Goal: Task Accomplishment & Management: Complete application form

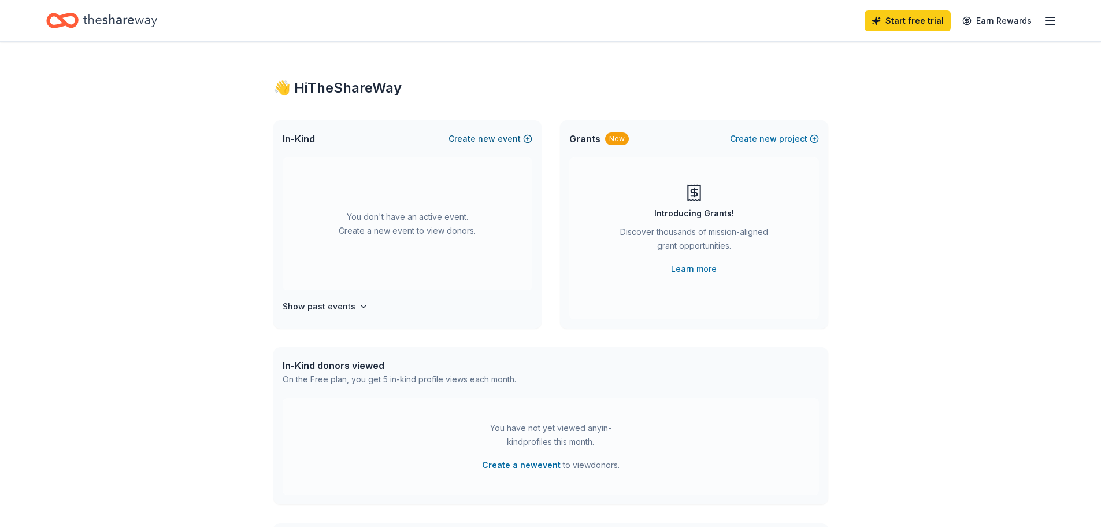
click at [506, 140] on button "Create new event" at bounding box center [491, 139] width 84 height 14
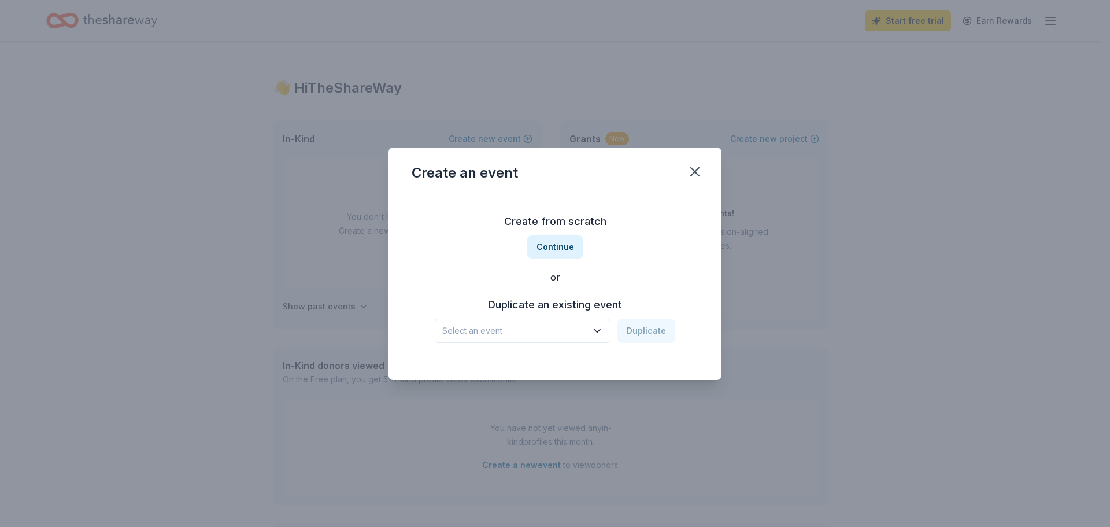
click at [594, 333] on icon "button" at bounding box center [597, 331] width 12 height 12
drag, startPoint x: 598, startPoint y: 327, endPoint x: 598, endPoint y: 318, distance: 9.3
click at [598, 327] on icon "button" at bounding box center [597, 331] width 12 height 12
click at [559, 255] on button "Continue" at bounding box center [555, 246] width 56 height 23
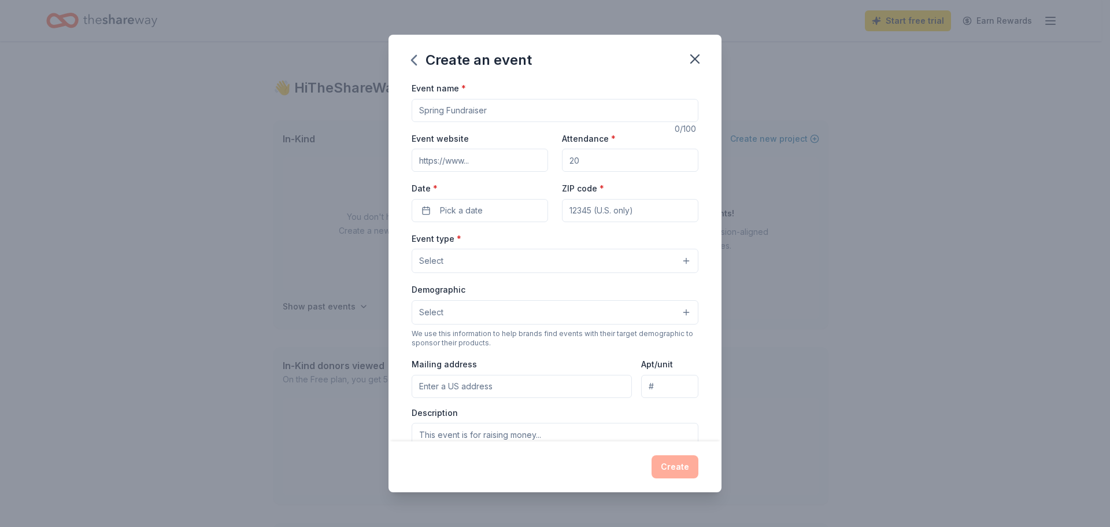
click at [507, 114] on input "Event name *" at bounding box center [555, 110] width 287 height 23
click at [526, 114] on input "Event name *" at bounding box center [555, 110] width 287 height 23
click at [476, 108] on input "Fall Festival" at bounding box center [555, 110] width 287 height 23
type input "Fall Festival"
click at [594, 164] on input "Attendance *" at bounding box center [630, 160] width 136 height 23
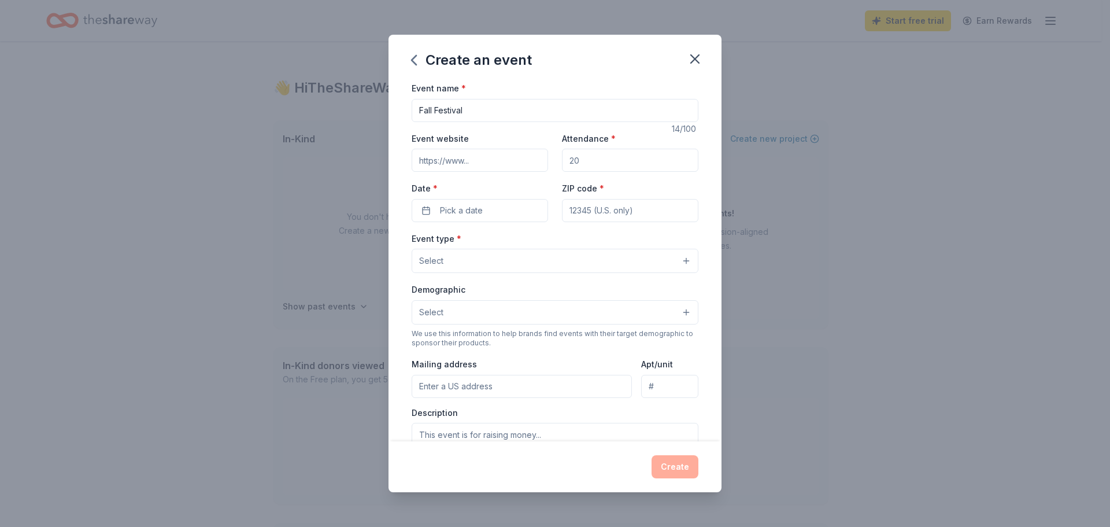
drag, startPoint x: 587, startPoint y: 162, endPoint x: 515, endPoint y: 156, distance: 72.6
click at [515, 156] on div "Event website Attendance * Date * Pick a date ZIP code *" at bounding box center [555, 176] width 287 height 91
type input "50"
click at [469, 217] on button "Pick a date" at bounding box center [480, 210] width 136 height 23
click at [543, 239] on button "Go to next month" at bounding box center [540, 241] width 16 height 16
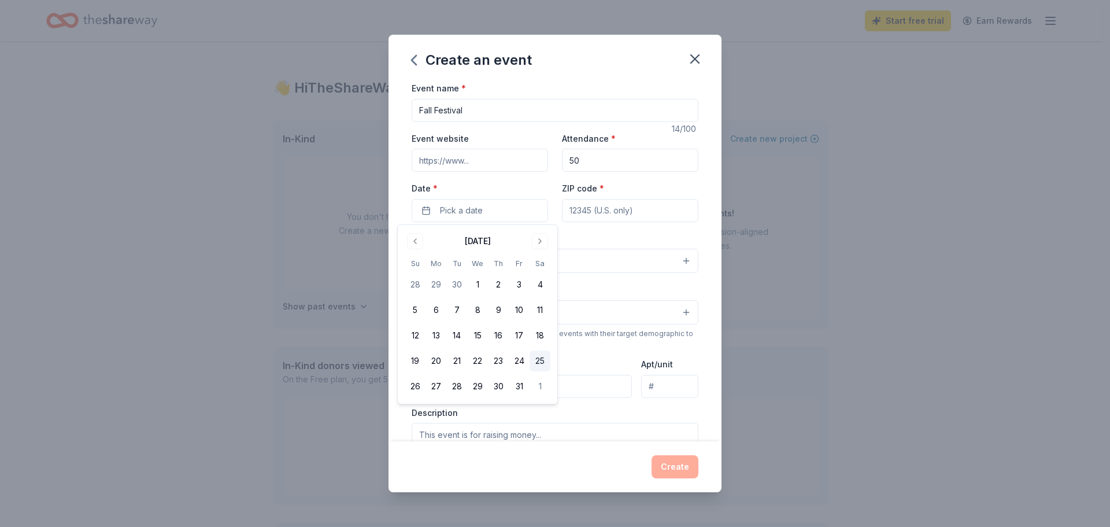
click at [545, 361] on button "25" at bounding box center [540, 360] width 21 height 21
click at [601, 353] on div "Event type * Select Demographic Select We use this information to help brands f…" at bounding box center [555, 352] width 287 height 243
click at [616, 212] on input "ZIP code *" at bounding box center [630, 210] width 136 height 23
click at [556, 235] on div "Event type * Select" at bounding box center [555, 252] width 287 height 42
click at [623, 204] on input "ZIP code *" at bounding box center [630, 210] width 136 height 23
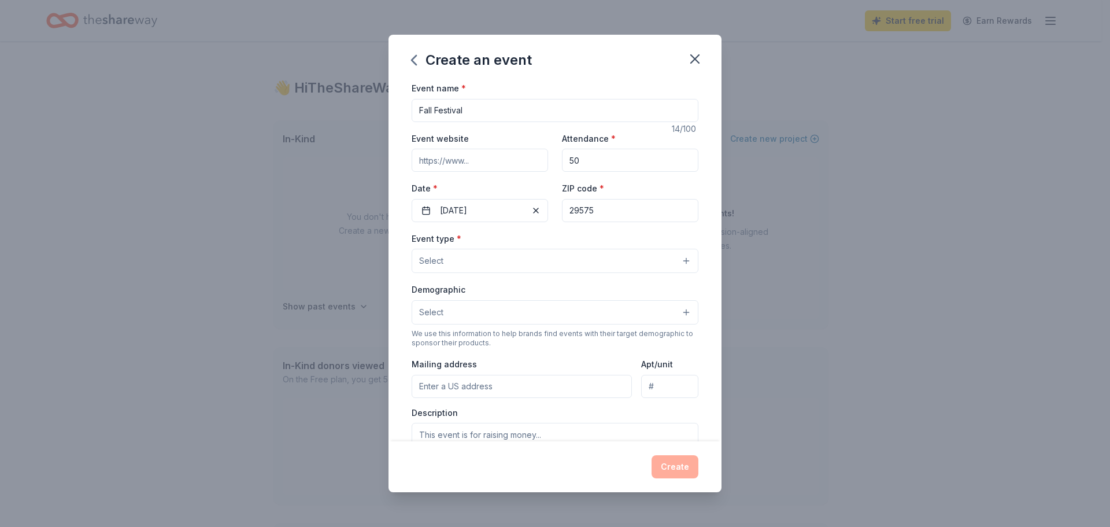
type input "29575"
click at [524, 264] on button "Select" at bounding box center [555, 261] width 287 height 24
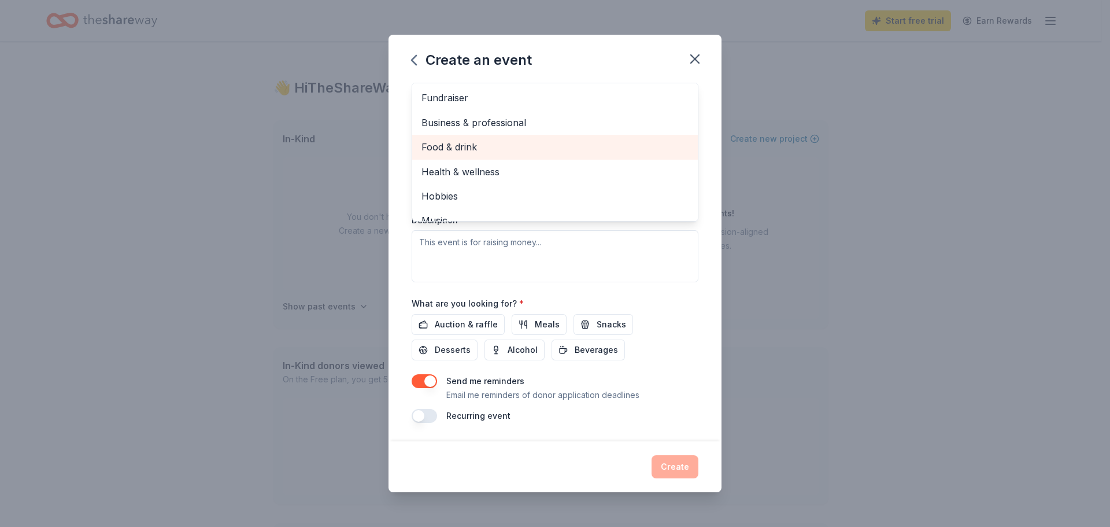
click at [517, 145] on span "Food & drink" at bounding box center [554, 146] width 267 height 15
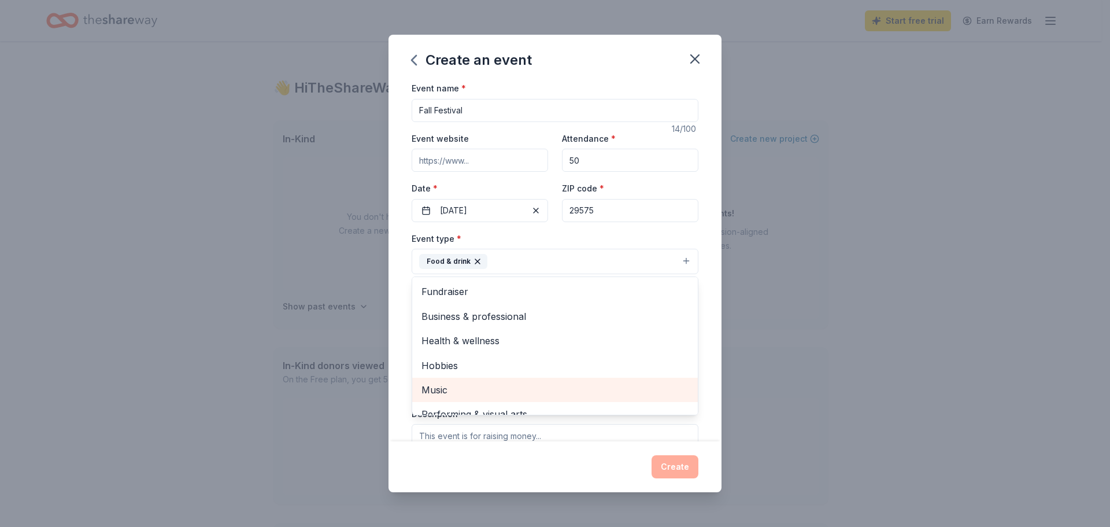
click at [505, 393] on span "Music" at bounding box center [554, 389] width 267 height 15
click at [407, 288] on div "Event name * Fall Festival 14 /100 Event website Attendance * 50 Date * [DATE] …" at bounding box center [555, 261] width 333 height 360
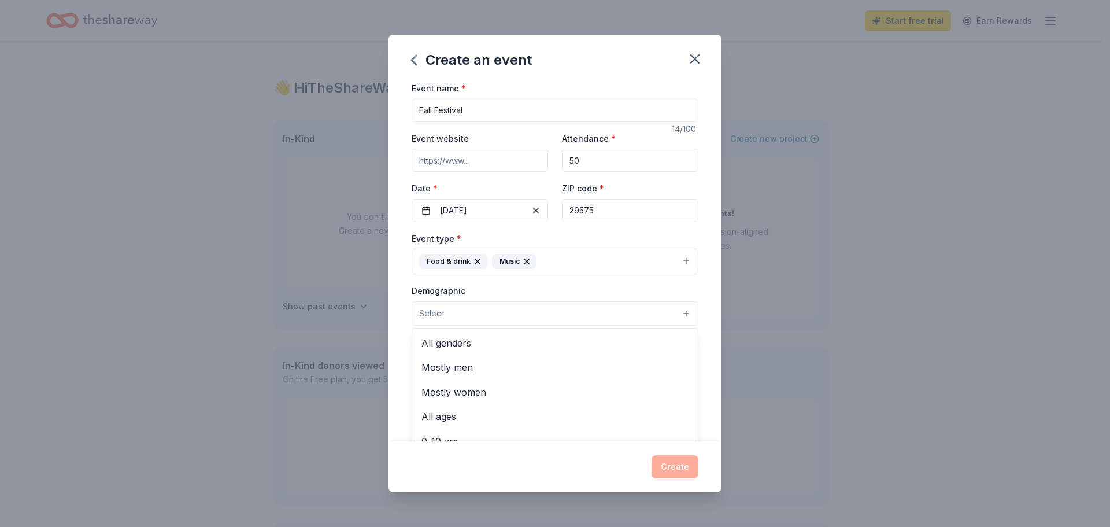
click at [499, 312] on button "Select" at bounding box center [555, 313] width 287 height 24
click at [498, 341] on span "All genders" at bounding box center [554, 342] width 267 height 15
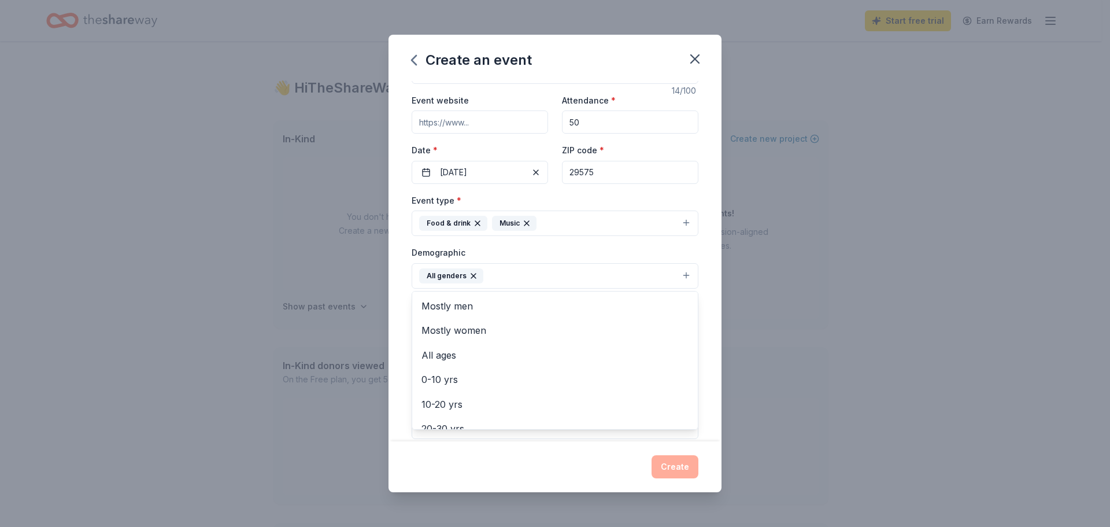
scroll to position [58, 0]
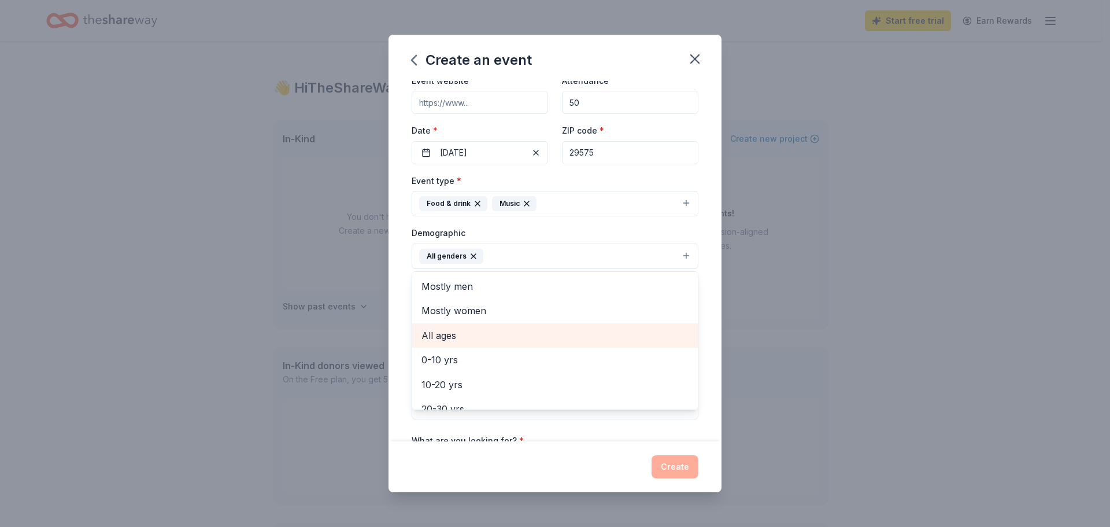
click at [506, 324] on div "All ages" at bounding box center [555, 335] width 286 height 24
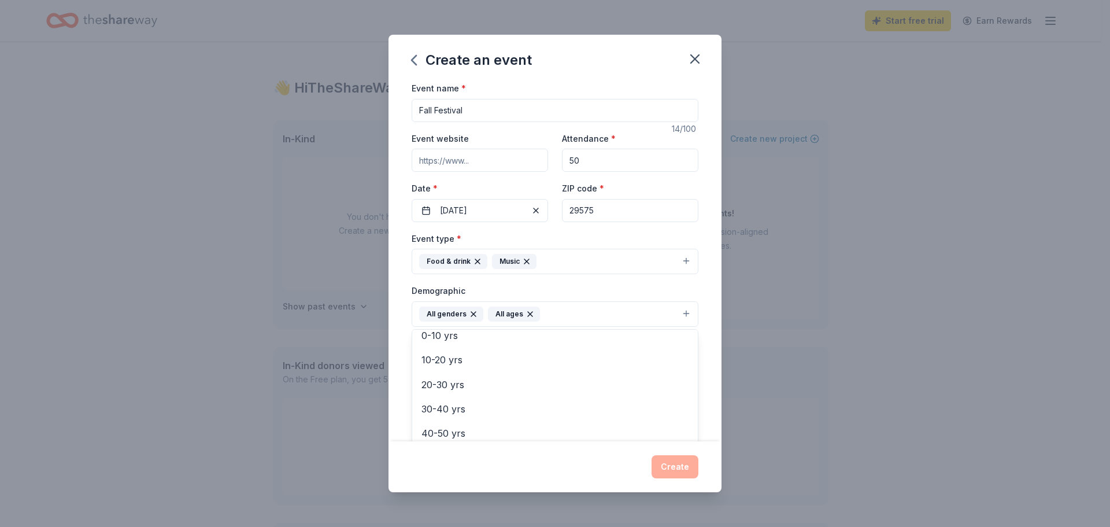
click at [404, 339] on div "Event name * Fall Festival 14 /100 Event website Attendance * 50 Date * [DATE] …" at bounding box center [555, 261] width 333 height 360
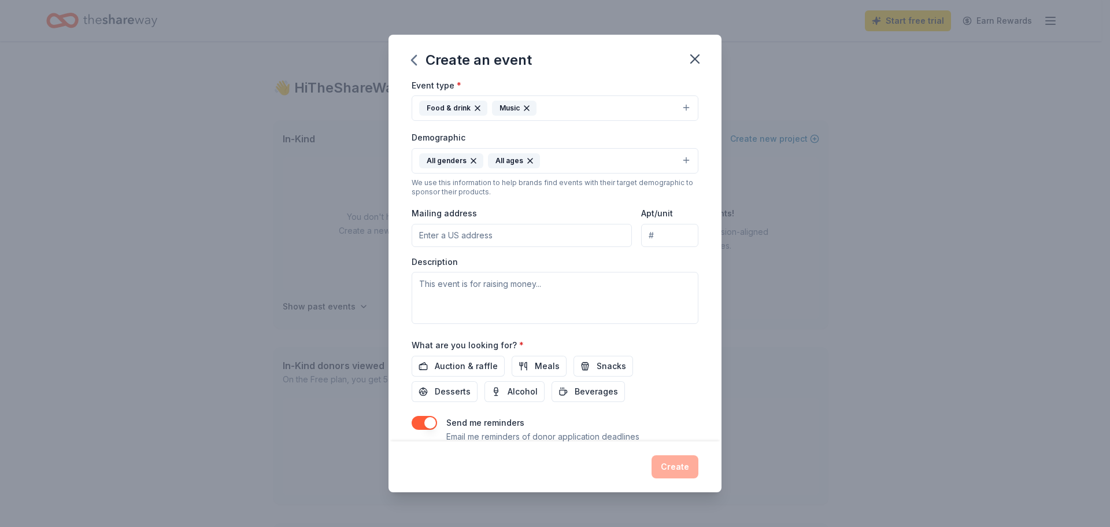
scroll to position [173, 0]
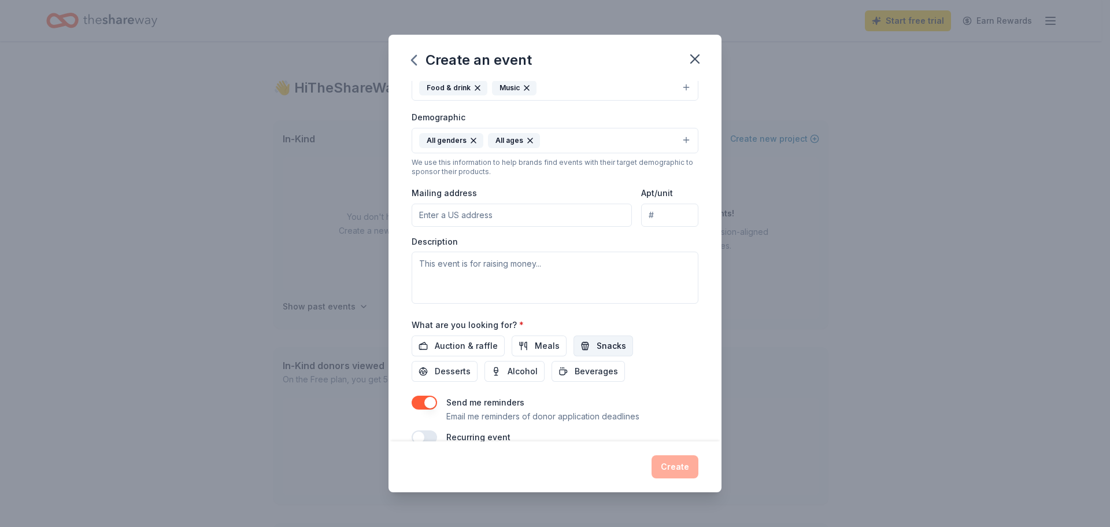
click at [584, 353] on button "Snacks" at bounding box center [604, 345] width 60 height 21
click at [468, 351] on span "Auction & raffle" at bounding box center [466, 346] width 63 height 14
click at [456, 373] on span "Desserts" at bounding box center [453, 371] width 36 height 14
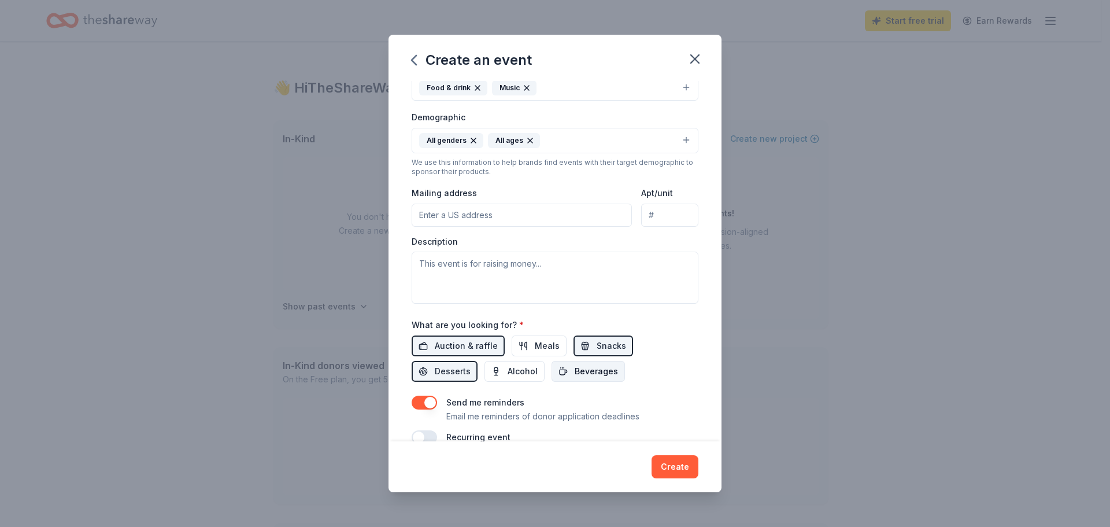
click at [570, 376] on button "Beverages" at bounding box center [588, 371] width 73 height 21
click at [528, 351] on button "Meals" at bounding box center [539, 345] width 55 height 21
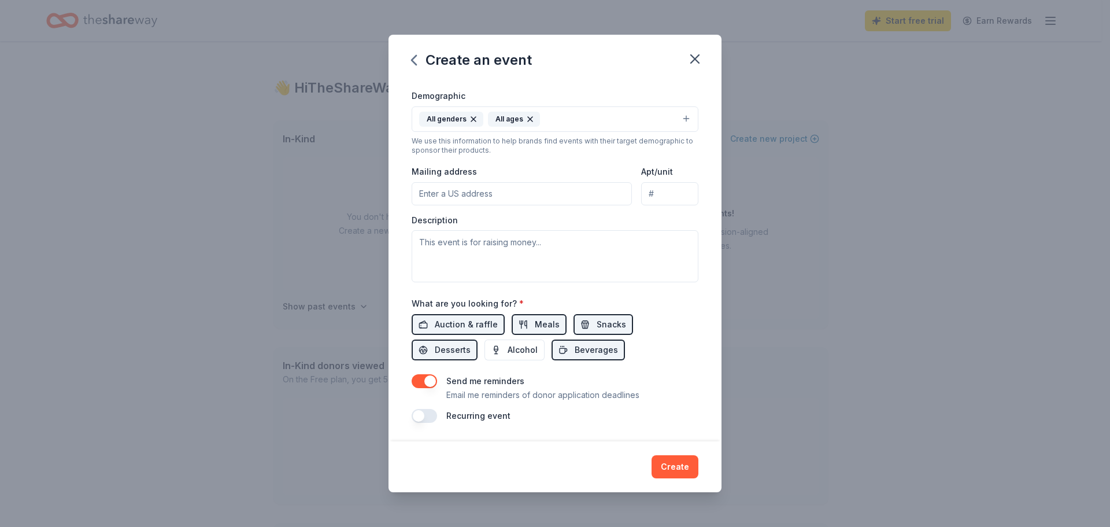
scroll to position [137, 0]
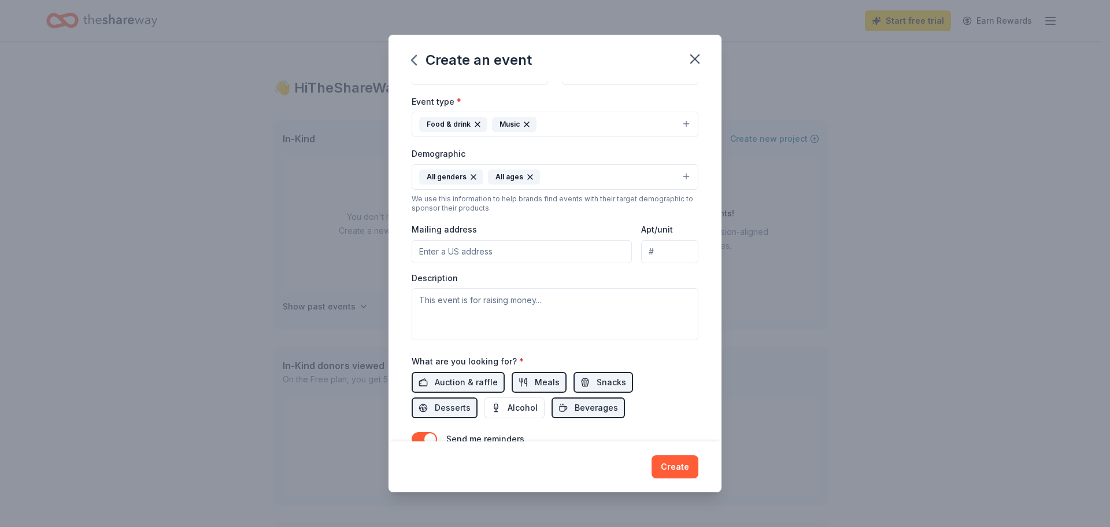
click at [530, 245] on input "Mailing address" at bounding box center [522, 251] width 220 height 23
drag, startPoint x: 530, startPoint y: 245, endPoint x: 511, endPoint y: 251, distance: 19.9
click at [511, 251] on input "Mailing address" at bounding box center [522, 251] width 220 height 23
drag, startPoint x: 511, startPoint y: 251, endPoint x: 502, endPoint y: 252, distance: 8.7
click at [502, 252] on input "Mailing address" at bounding box center [522, 251] width 220 height 23
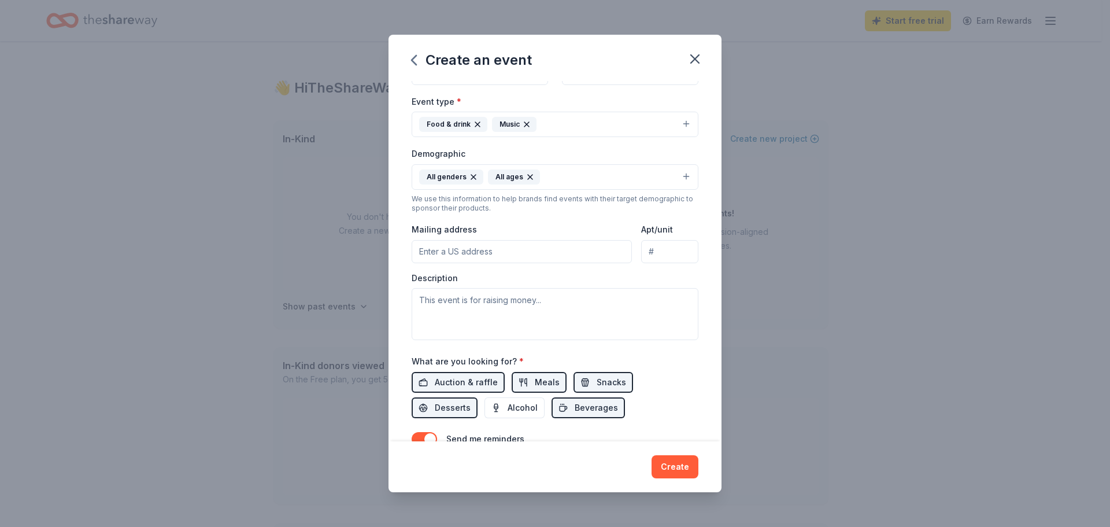
paste input "[STREET_ADDRESS]"
click at [597, 250] on input "[STREET_ADDRESS]" at bounding box center [522, 251] width 220 height 23
click at [671, 356] on div "What are you looking for? * Auction & raffle Meals Snacks Desserts Alcohol Beve…" at bounding box center [555, 386] width 287 height 64
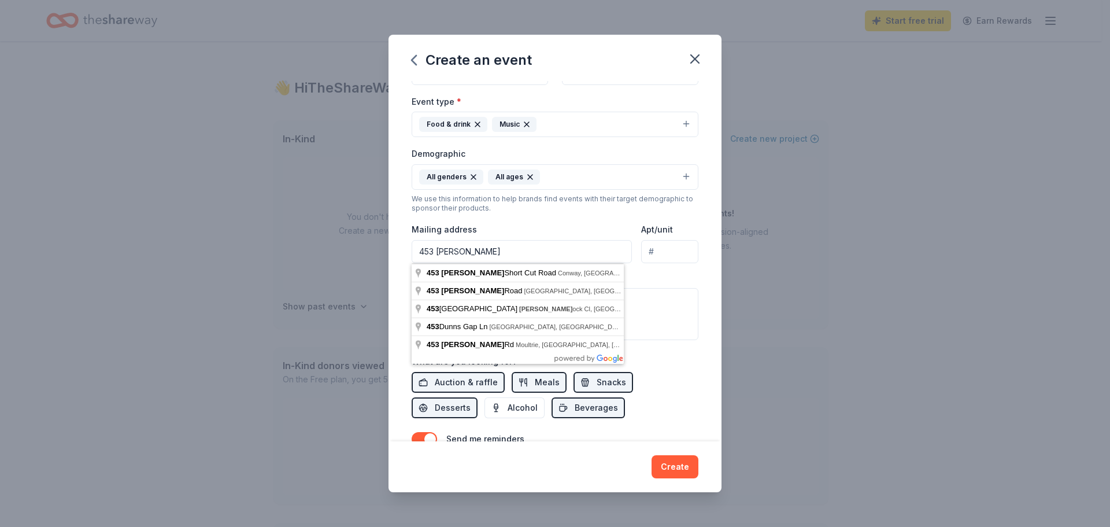
click at [527, 257] on input "453 [PERSON_NAME]" at bounding box center [522, 251] width 220 height 23
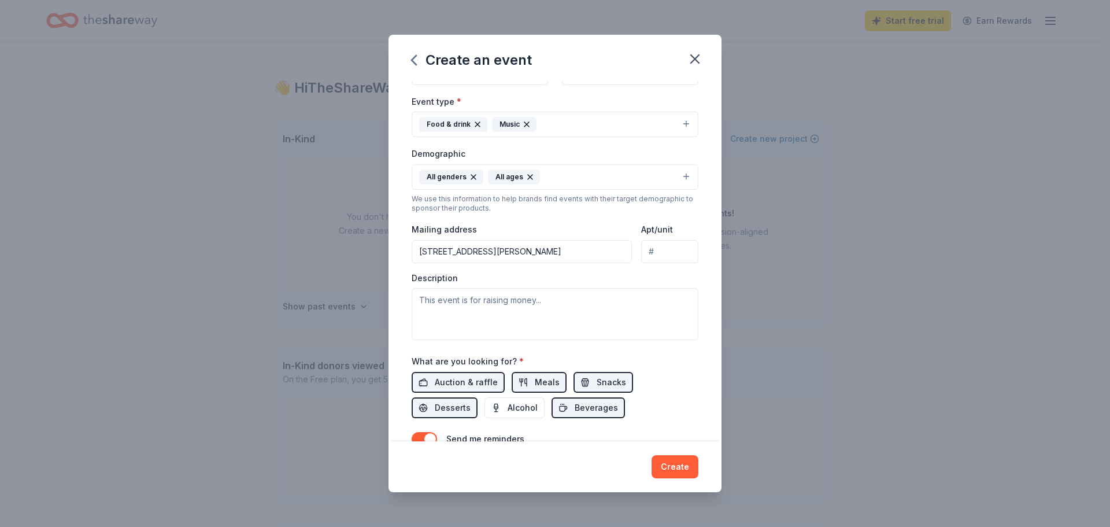
type input "[STREET_ADDRESS][PERSON_NAME]"
click at [587, 225] on div "Mailing address [STREET_ADDRESS][PERSON_NAME]" at bounding box center [522, 242] width 220 height 41
drag, startPoint x: 414, startPoint y: 276, endPoint x: 460, endPoint y: 279, distance: 46.3
click at [460, 279] on div "Description" at bounding box center [555, 306] width 287 height 68
copy label "Description"
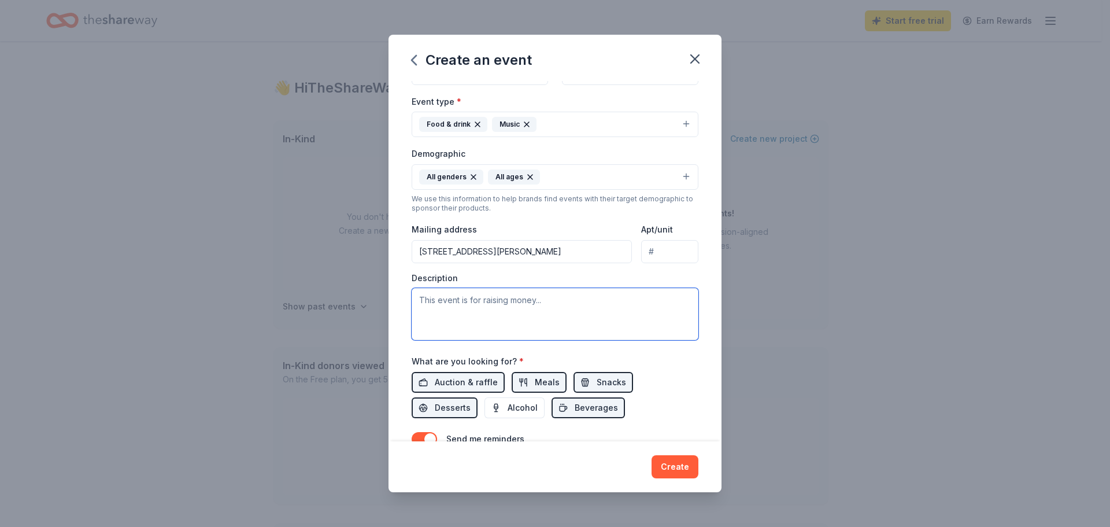
click at [445, 310] on textarea at bounding box center [555, 314] width 287 height 52
paste textarea "🍂 Fall Festival at [GEOGRAPHIC_DATA] 🍂 Join us for a fun-filled Fall Festival a…"
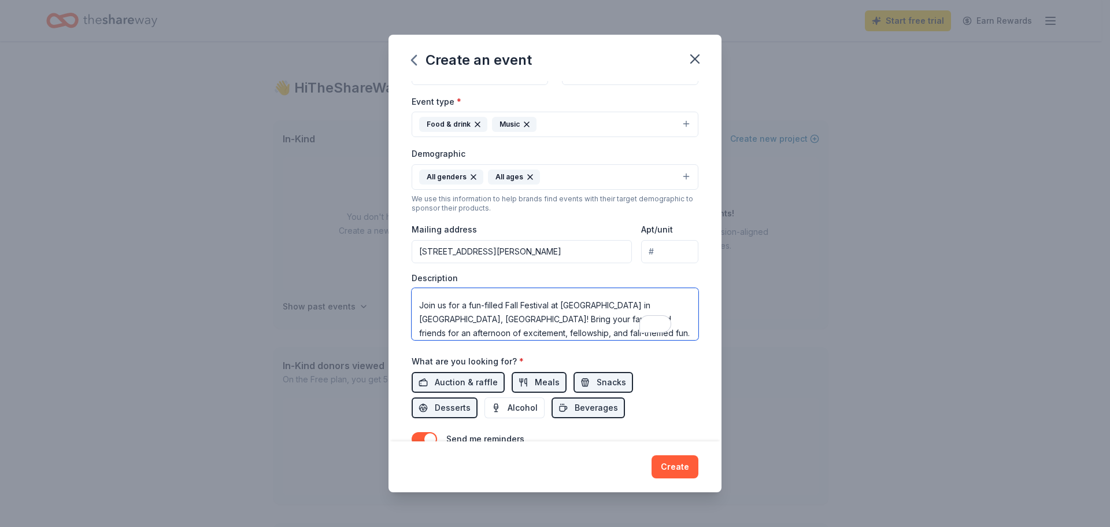
scroll to position [0, 0]
click at [433, 302] on textarea "🍂 Fall Festival at [GEOGRAPHIC_DATA] 🍂 Join us for a fun-filled Fall Festival a…" at bounding box center [555, 314] width 287 height 52
click at [587, 301] on textarea "Fall Festival at [GEOGRAPHIC_DATA] 🍂 Join us for a fun-filled Fall Festival at …" at bounding box center [555, 314] width 287 height 52
click at [427, 315] on textarea "Fall Festival at [GEOGRAPHIC_DATA] Join us for a fun-filled Fall Festival at [G…" at bounding box center [555, 314] width 287 height 52
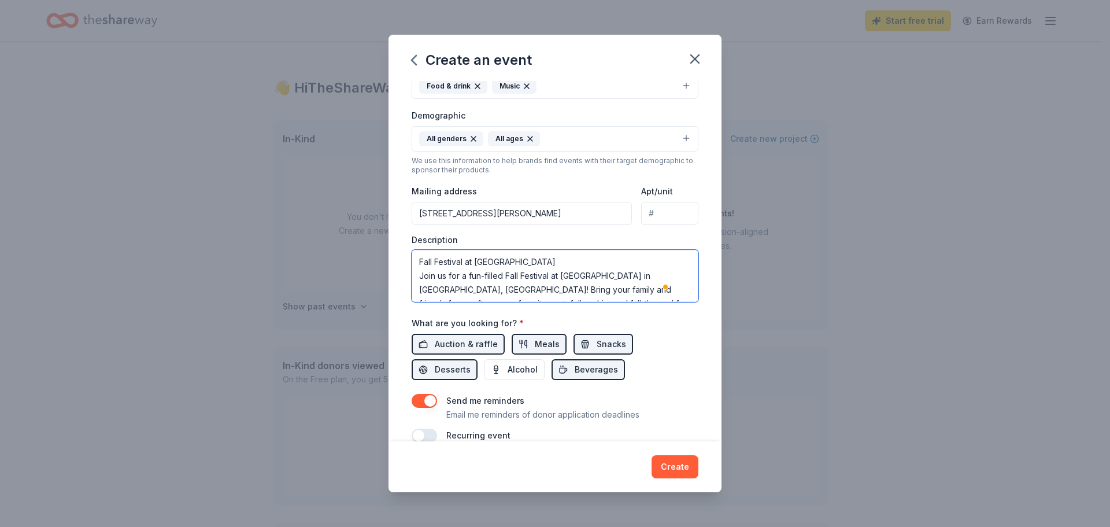
scroll to position [195, 0]
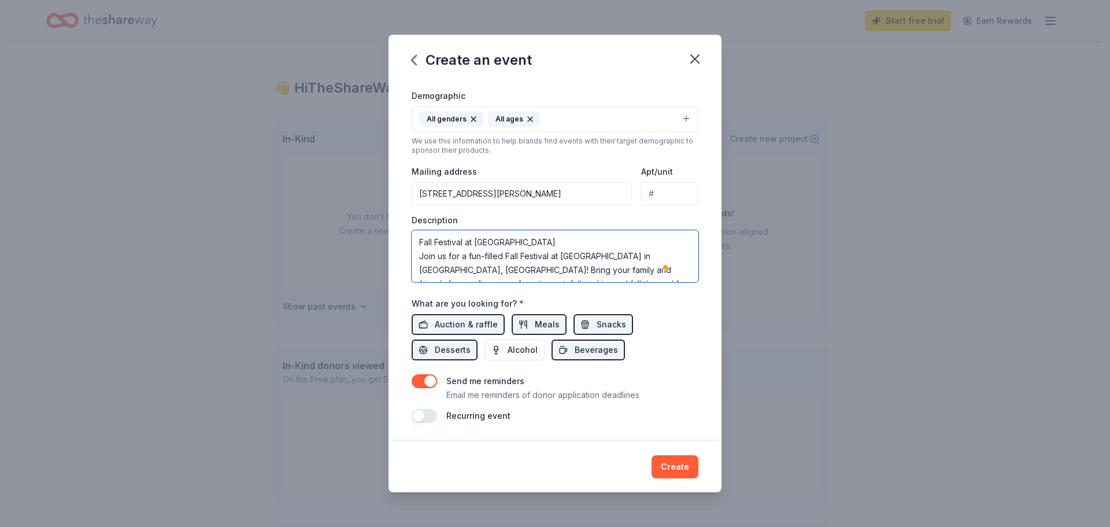
click at [675, 272] on textarea "Fall Festival at [GEOGRAPHIC_DATA] Join us for a fun-filled Fall Festival at [G…" at bounding box center [555, 256] width 287 height 52
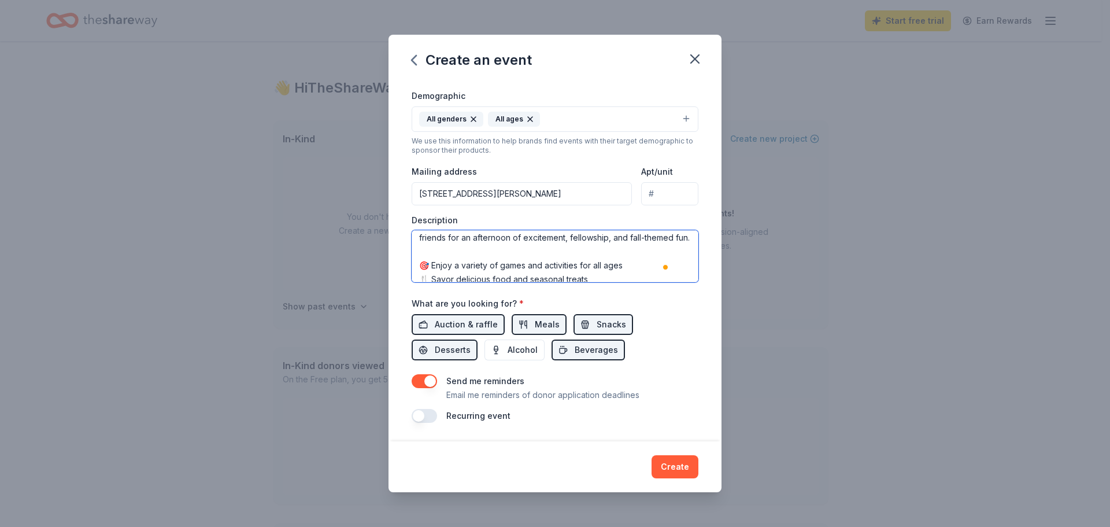
scroll to position [69, 0]
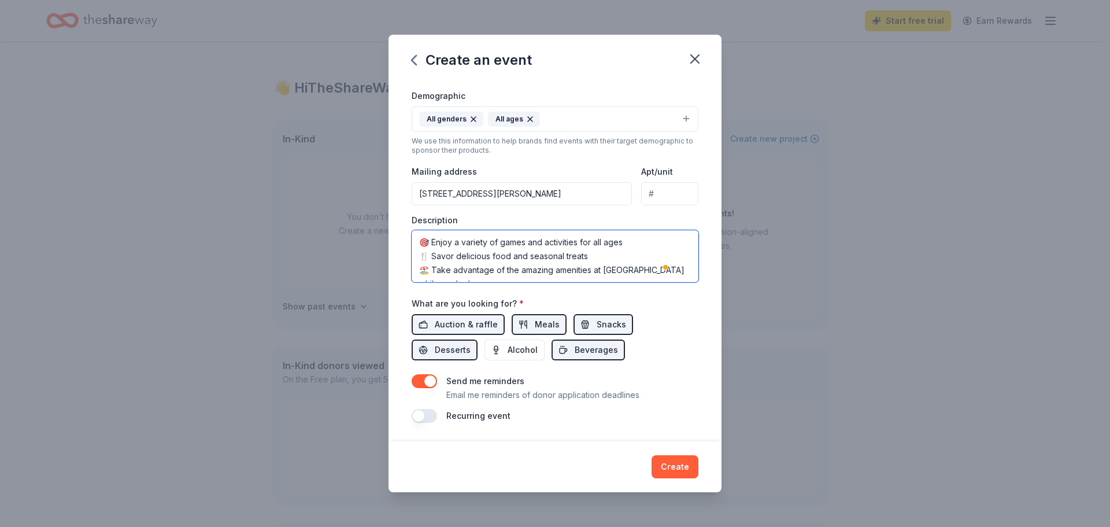
click at [432, 243] on textarea "Fall Festival at [GEOGRAPHIC_DATA] Join us for a fun-filled Fall Festival at [G…" at bounding box center [555, 256] width 287 height 52
click at [433, 256] on textarea "Fall Festival at [GEOGRAPHIC_DATA] Join us for a fun-filled Fall Festival at [G…" at bounding box center [555, 256] width 287 height 52
click at [434, 268] on textarea "Fall Festival at [GEOGRAPHIC_DATA] Join us for a fun-filled Fall Festival at [G…" at bounding box center [555, 256] width 287 height 52
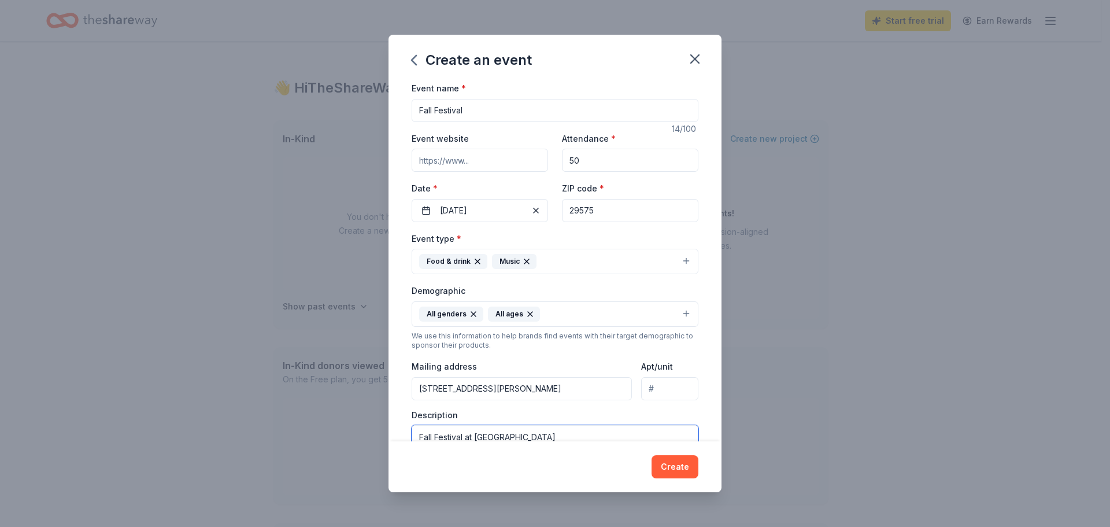
type textarea "Fall Festival at [GEOGRAPHIC_DATA] Join us for a fun-filled Fall Festival at [G…"
click at [417, 114] on input "Fall Festival" at bounding box center [555, 110] width 287 height 23
click at [523, 108] on input "[DEMOGRAPHIC_DATA]'s House of Prayer Annaul Fall Festival" at bounding box center [555, 110] width 287 height 23
click at [590, 116] on input "[DEMOGRAPHIC_DATA]'s House of Prayer Annual Fall Festival" at bounding box center [555, 110] width 287 height 23
click at [653, 111] on input "[DEMOGRAPHIC_DATA]'s House of Prayer Annual Fall Festival @ [GEOGRAPHIC_DATA]" at bounding box center [555, 110] width 287 height 23
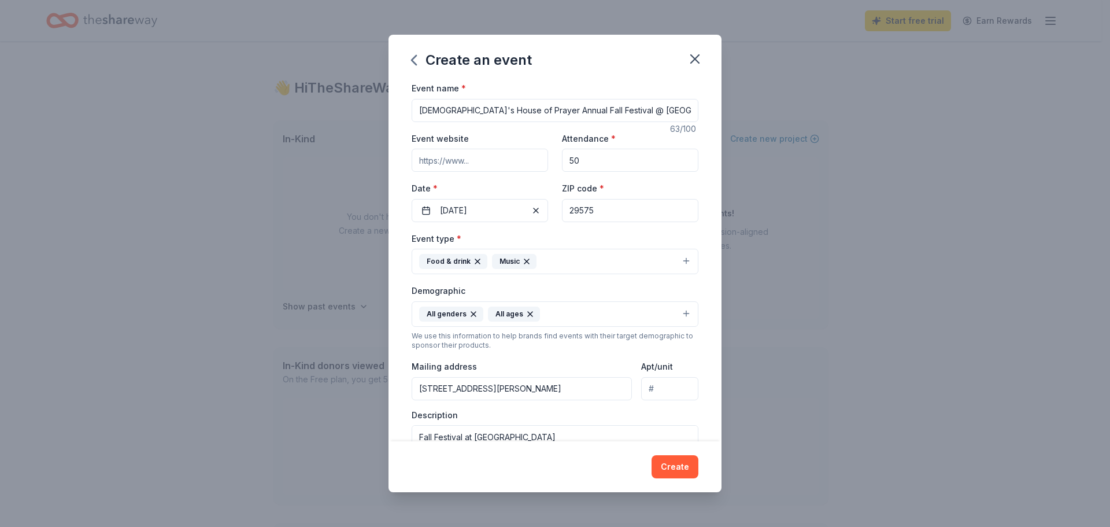
drag, startPoint x: 653, startPoint y: 110, endPoint x: 617, endPoint y: 110, distance: 35.3
click at [617, 110] on input "[DEMOGRAPHIC_DATA]'s House of Prayer Annual Fall Festival @ [GEOGRAPHIC_DATA]" at bounding box center [555, 110] width 287 height 23
click at [644, 108] on input "[DEMOGRAPHIC_DATA]'s House of Prayer Annual Fall Festival @ [GEOGRAPHIC_DATA]" at bounding box center [555, 110] width 287 height 23
click at [616, 110] on input "[DEMOGRAPHIC_DATA]'s House of Prayer Annual Fall Festival @ [GEOGRAPHIC_DATA]" at bounding box center [555, 110] width 287 height 23
type input "[DEMOGRAPHIC_DATA]'s House of Prayer Annual Fall Festival @ [GEOGRAPHIC_DATA]"
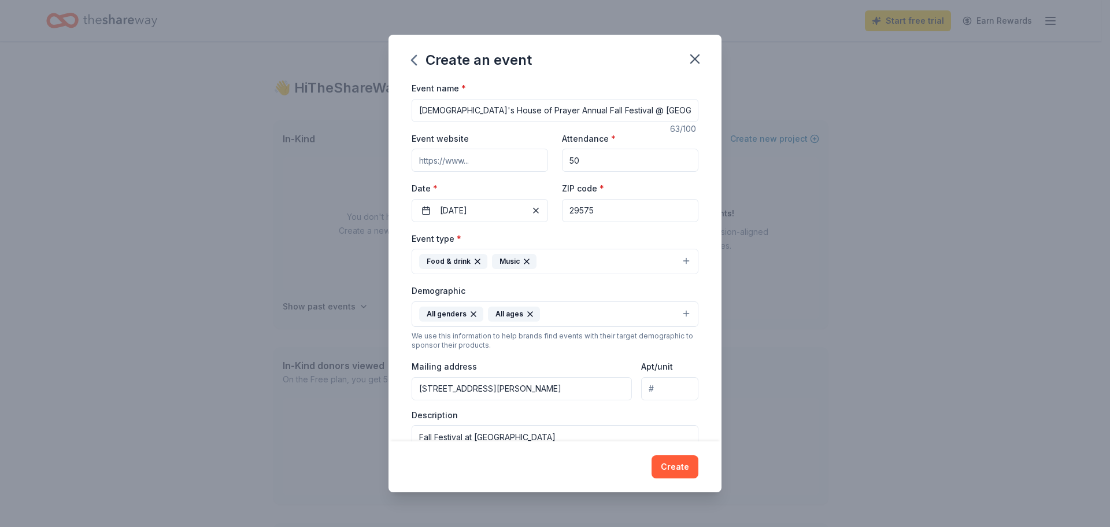
click at [583, 157] on input "50" at bounding box center [630, 160] width 136 height 23
drag, startPoint x: 585, startPoint y: 161, endPoint x: 503, endPoint y: 160, distance: 81.5
click at [526, 161] on div "Event website Attendance * 50 Date * [DATE] ZIP code * 29575" at bounding box center [555, 176] width 287 height 91
type input "100"
click at [495, 141] on div "Event website" at bounding box center [480, 151] width 136 height 41
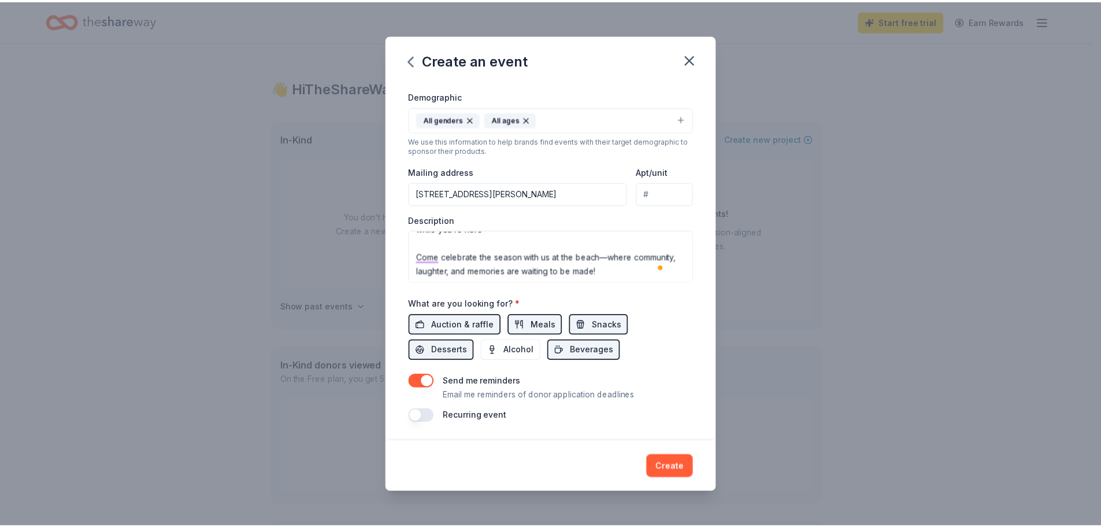
scroll to position [125, 0]
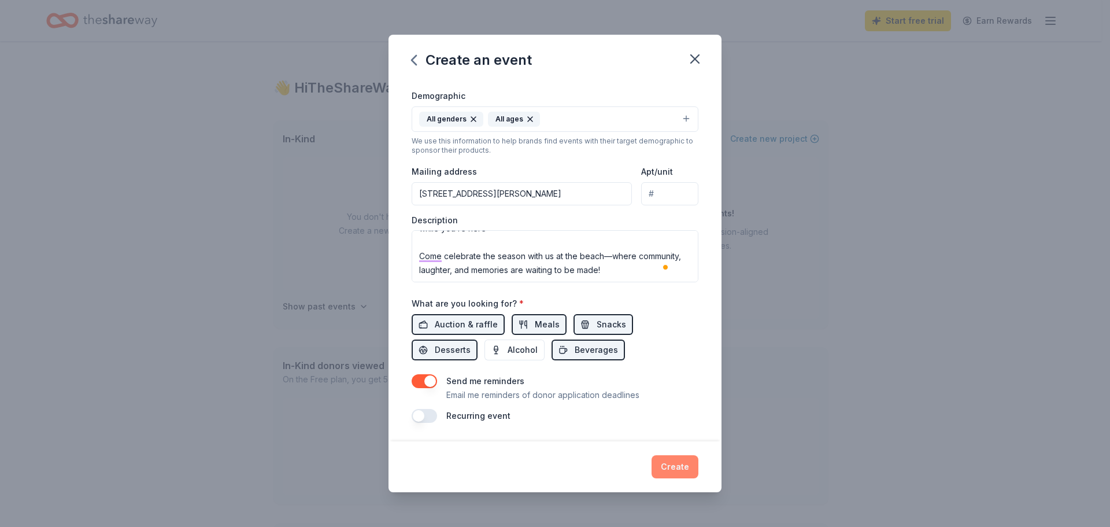
click at [671, 471] on button "Create" at bounding box center [675, 466] width 47 height 23
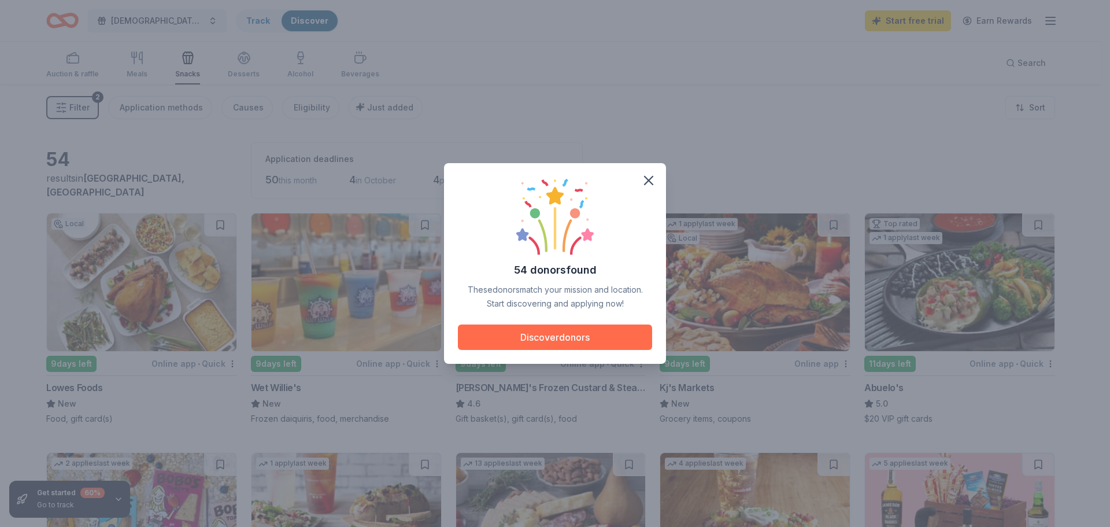
click at [620, 335] on button "Discover donors" at bounding box center [555, 336] width 194 height 25
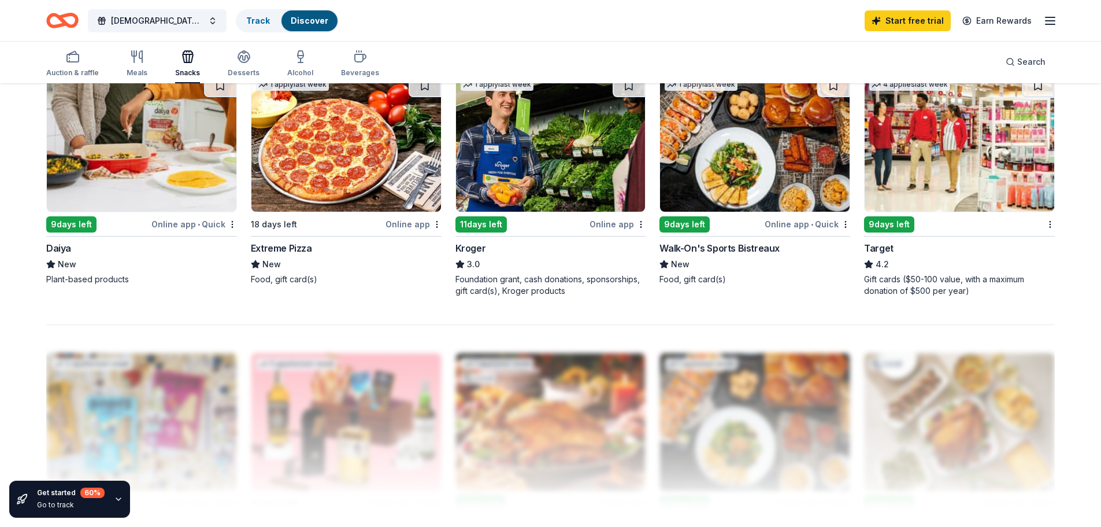
scroll to position [841, 0]
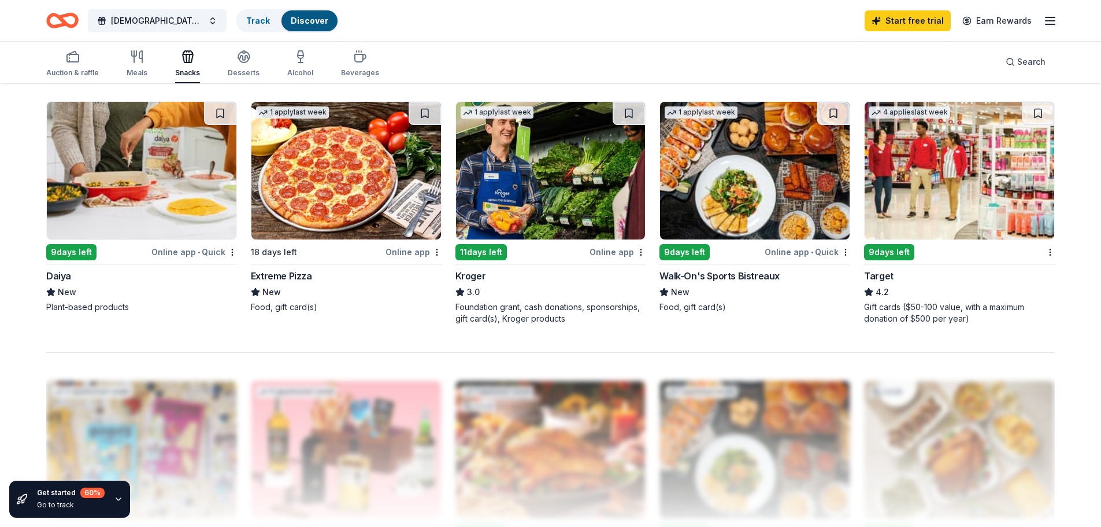
click at [535, 314] on div "Foundation grant, cash donations, sponsorships, gift card(s), Kroger products" at bounding box center [551, 312] width 191 height 23
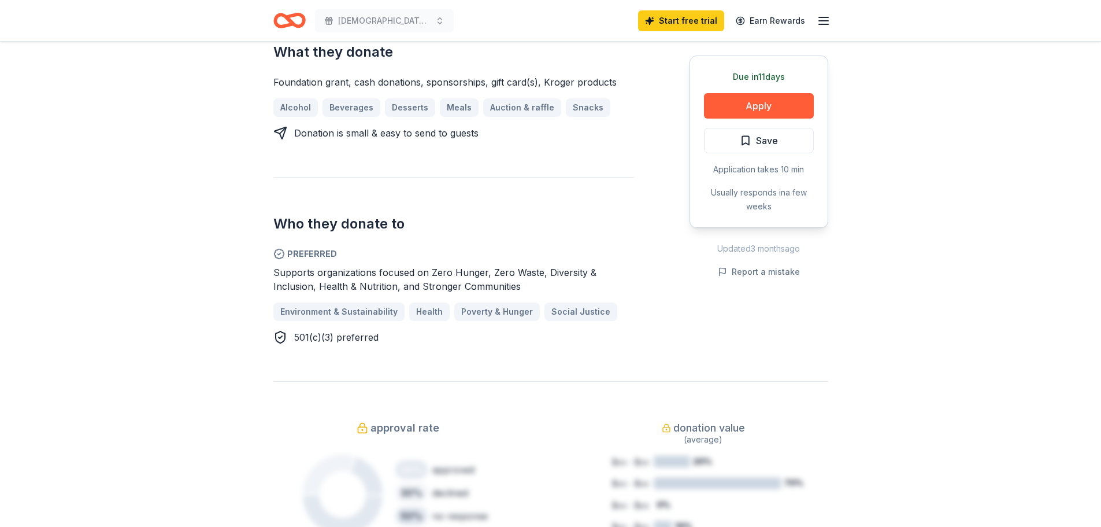
scroll to position [520, 0]
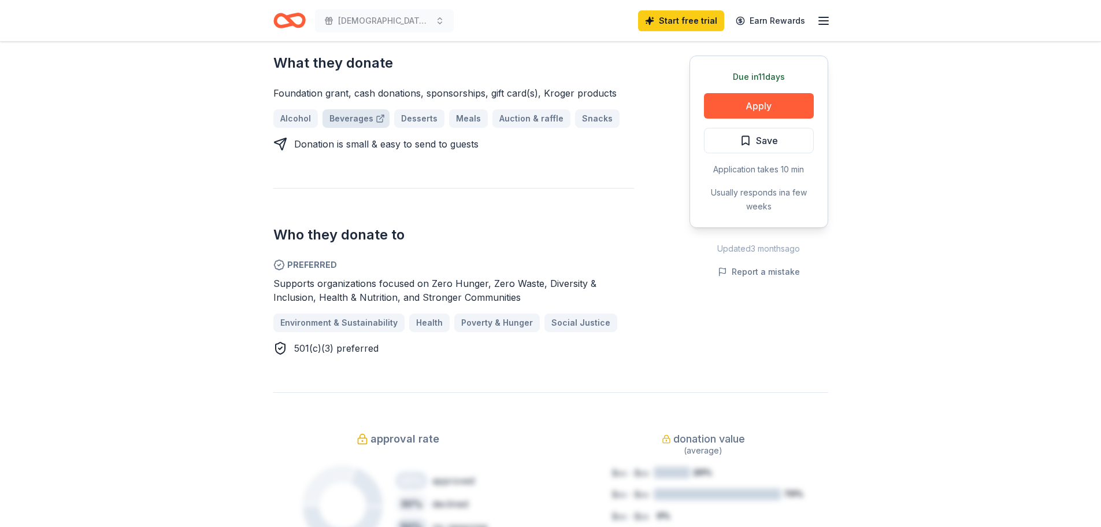
click at [361, 109] on link "Beverages" at bounding box center [356, 118] width 67 height 19
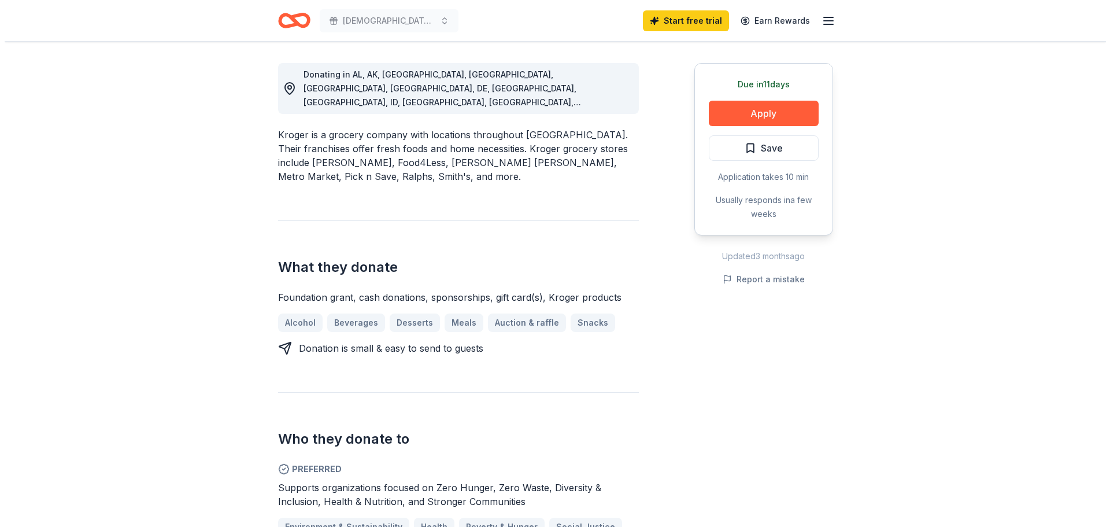
scroll to position [289, 0]
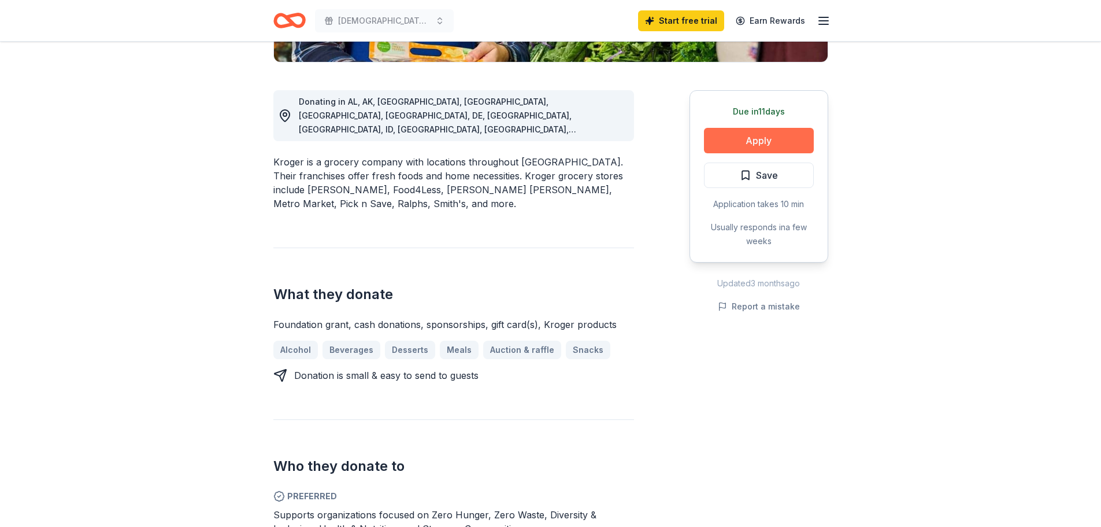
click at [729, 147] on button "Apply" at bounding box center [759, 140] width 110 height 25
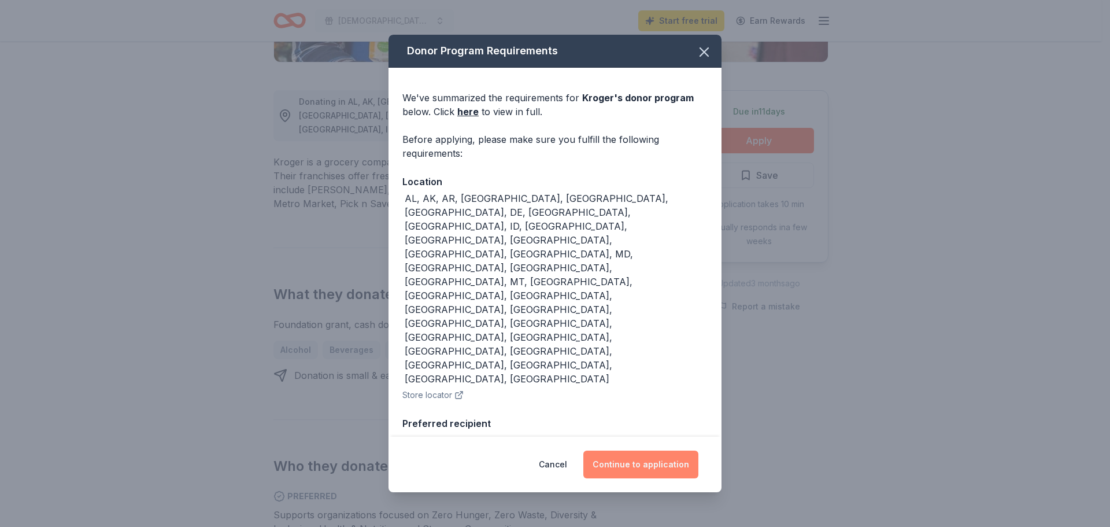
click at [634, 453] on button "Continue to application" at bounding box center [640, 464] width 115 height 28
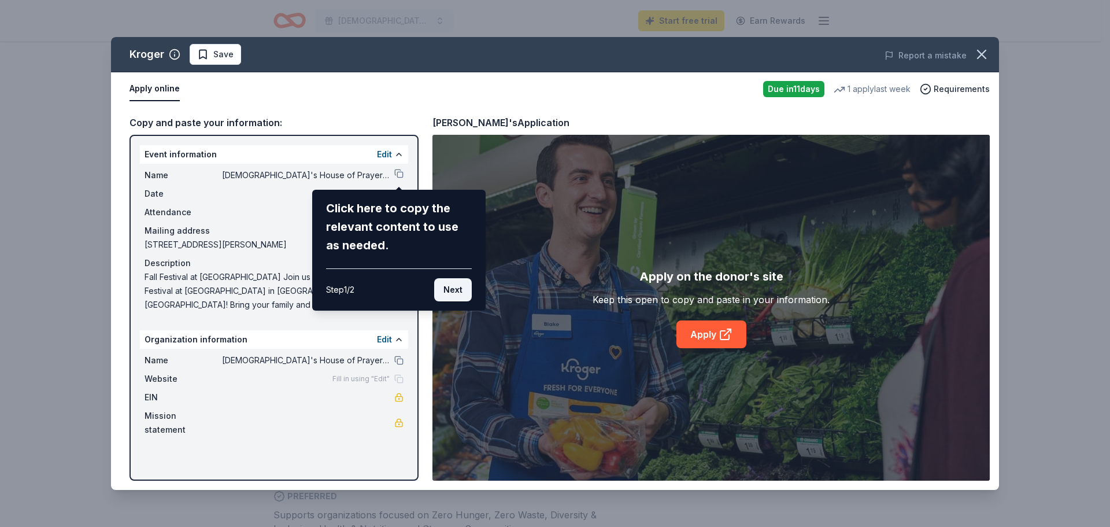
click at [467, 290] on button "Next" at bounding box center [453, 289] width 38 height 23
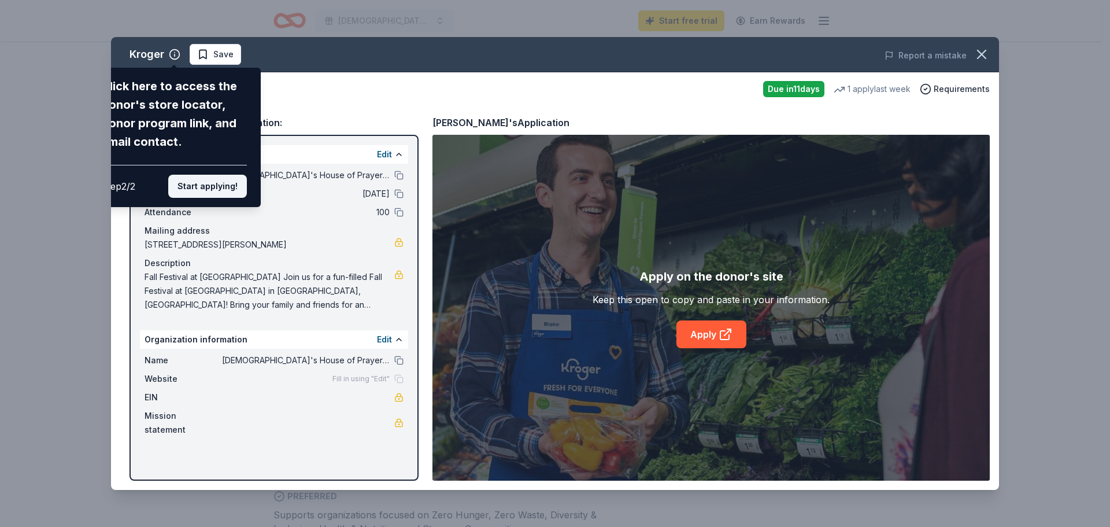
click at [221, 188] on button "Start applying!" at bounding box center [207, 186] width 79 height 23
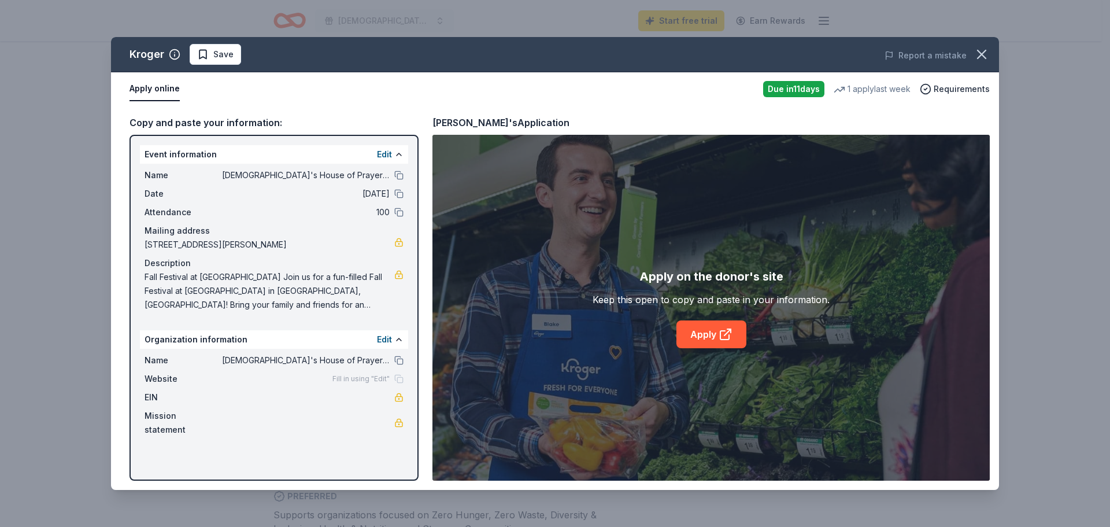
click at [186, 120] on div "Copy and paste your information:" at bounding box center [274, 122] width 289 height 15
click at [397, 176] on button at bounding box center [398, 175] width 9 height 9
click at [400, 189] on button at bounding box center [398, 193] width 9 height 9
click at [394, 209] on button at bounding box center [398, 212] width 9 height 9
click at [398, 360] on button at bounding box center [398, 360] width 9 height 9
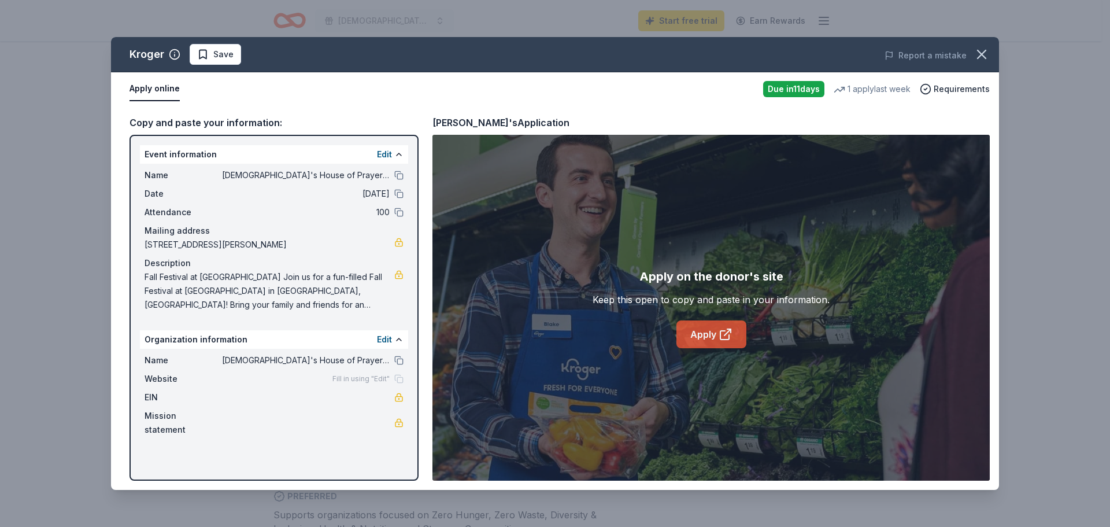
click at [710, 342] on link "Apply" at bounding box center [711, 334] width 70 height 28
